Goal: Task Accomplishment & Management: Manage account settings

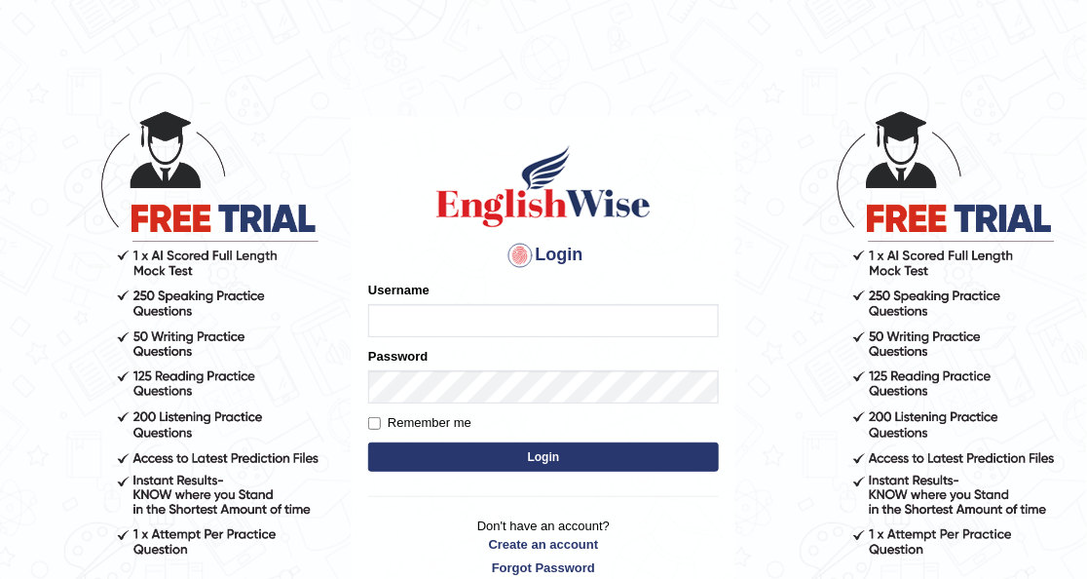
type input "O"
type input "IshaP"
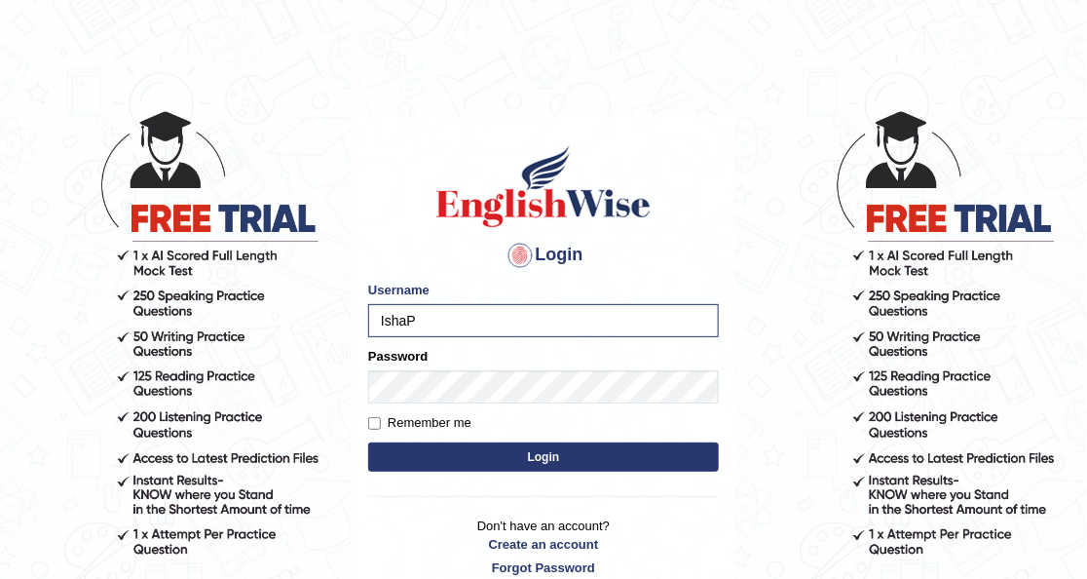
click at [417, 461] on button "Login" at bounding box center [543, 456] width 351 height 29
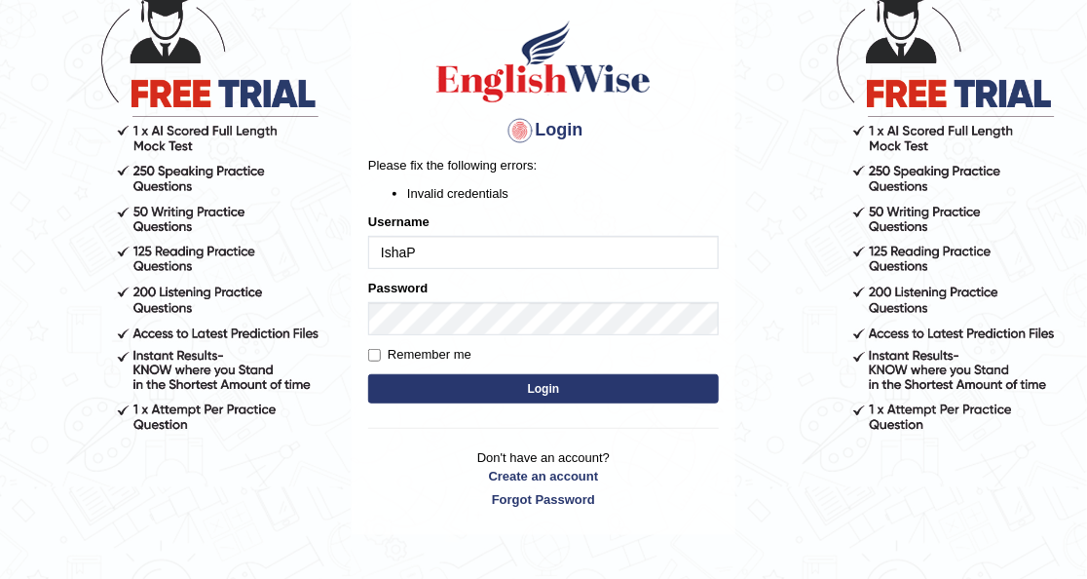
scroll to position [115, 0]
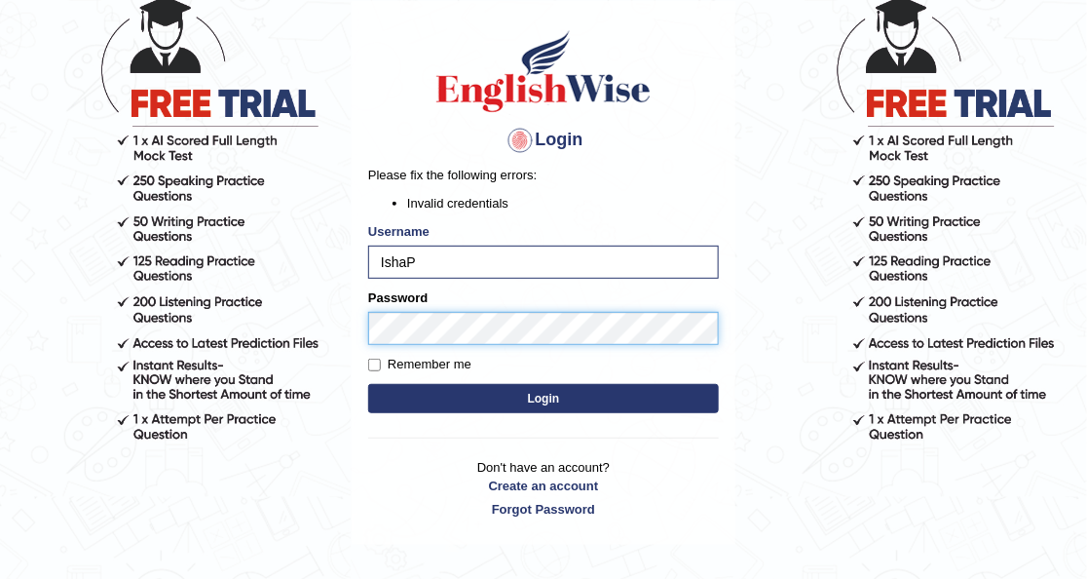
click at [368, 384] on button "Login" at bounding box center [543, 398] width 351 height 29
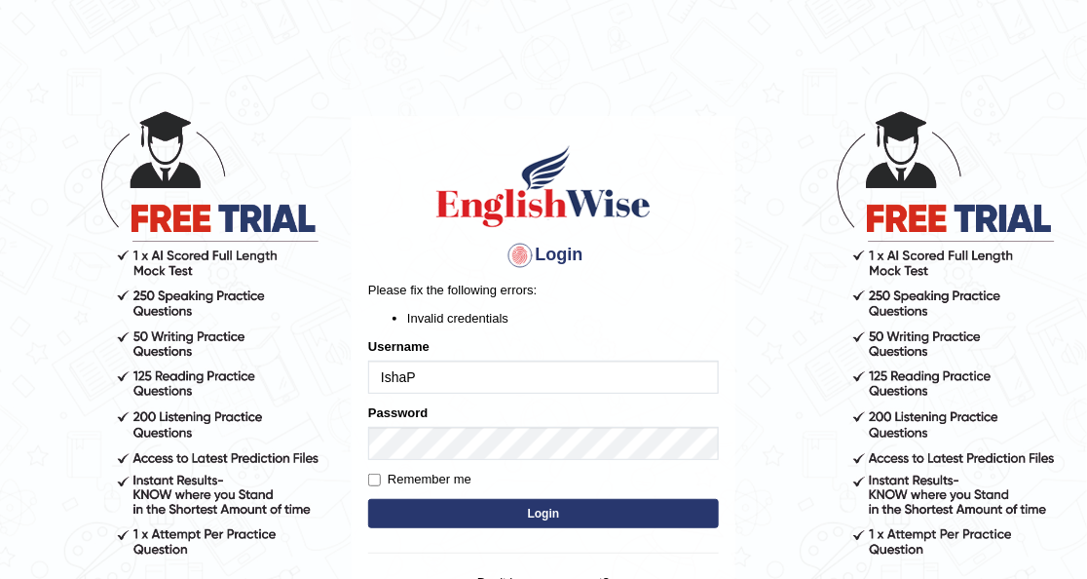
scroll to position [41, 0]
click at [437, 464] on form "Please fix the following errors: Invalid credentials Username IshaP Password Re…" at bounding box center [543, 407] width 351 height 252
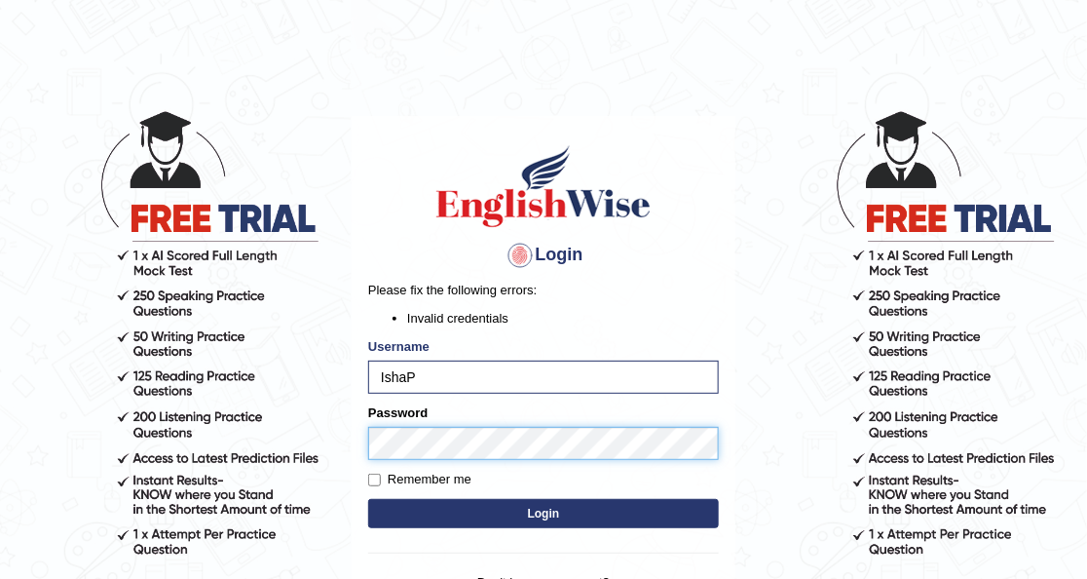
click at [368, 499] on button "Login" at bounding box center [543, 513] width 351 height 29
